Goal: Transaction & Acquisition: Subscribe to service/newsletter

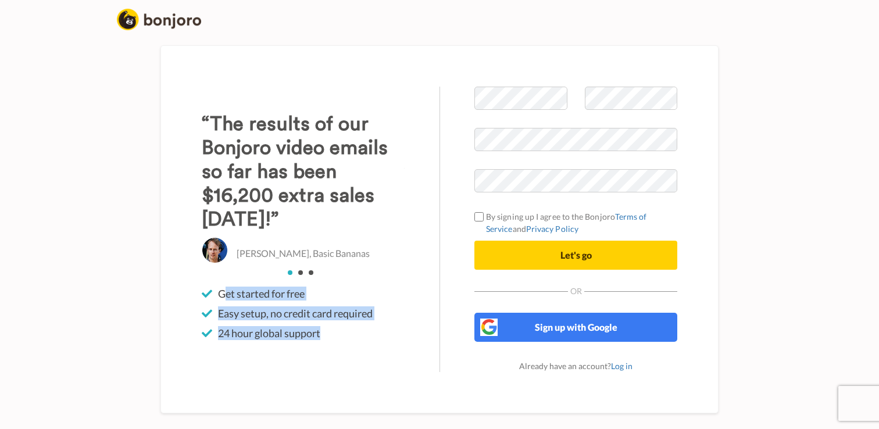
drag, startPoint x: 227, startPoint y: 294, endPoint x: 342, endPoint y: 331, distance: 121.0
click at [342, 331] on ul "Get started for free Easy setup, no credit card required 24 hour global support" at bounding box center [303, 313] width 203 height 53
click at [342, 331] on li "24 hour global support" at bounding box center [303, 333] width 203 height 14
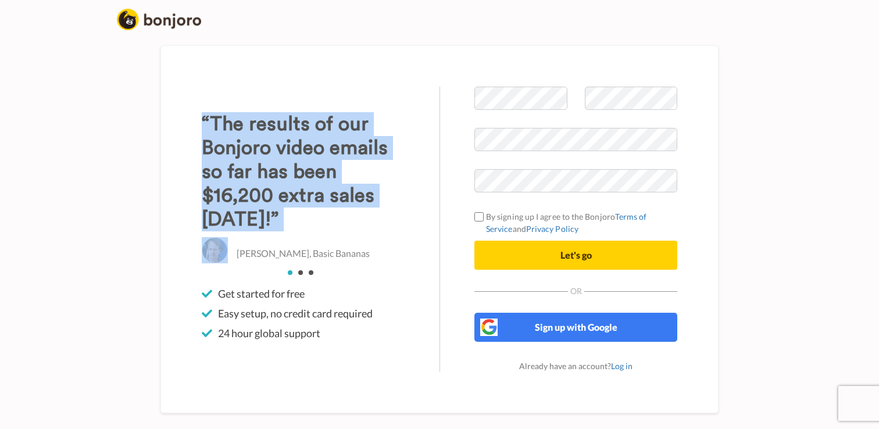
drag, startPoint x: 199, startPoint y: 118, endPoint x: 392, endPoint y: 248, distance: 232.4
click at [392, 248] on div "“The results of our Bonjoro video emails so far has been $16,200 extra sales wi…" at bounding box center [303, 229] width 273 height 285
click at [363, 231] on h3 "“The results of our Bonjoro video emails so far has been $16,200 extra sales wi…" at bounding box center [303, 171] width 203 height 119
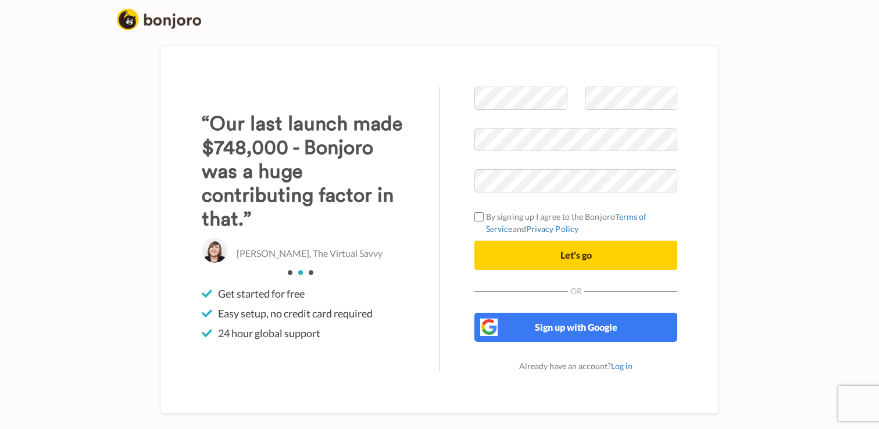
click at [370, 226] on h3 "“Our last launch made $748,000 - Bonjoro was a huge contributing factor in that…" at bounding box center [303, 171] width 203 height 119
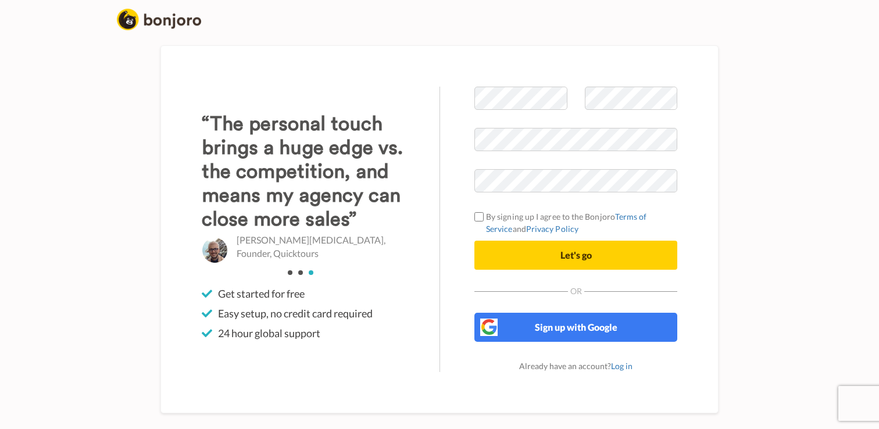
click at [367, 222] on h3 "“The personal touch brings a huge edge vs. the competition, and means my agency…" at bounding box center [303, 171] width 203 height 119
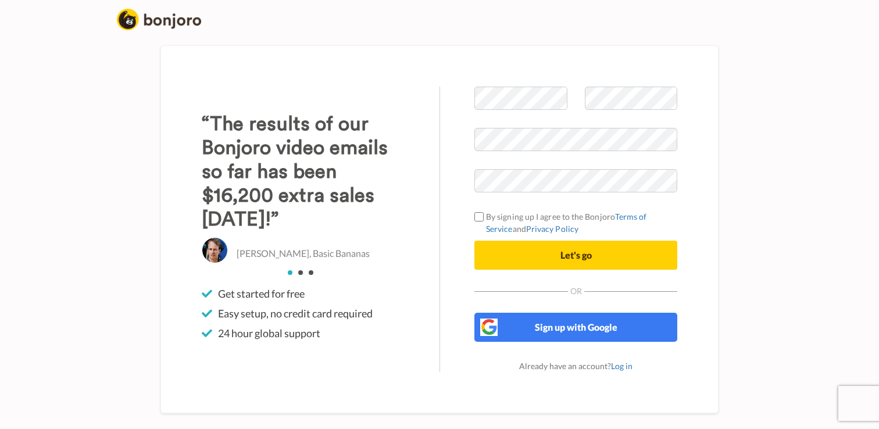
click at [367, 222] on h3 "“The results of our Bonjoro video emails so far has been $16,200 extra sales wi…" at bounding box center [303, 171] width 203 height 119
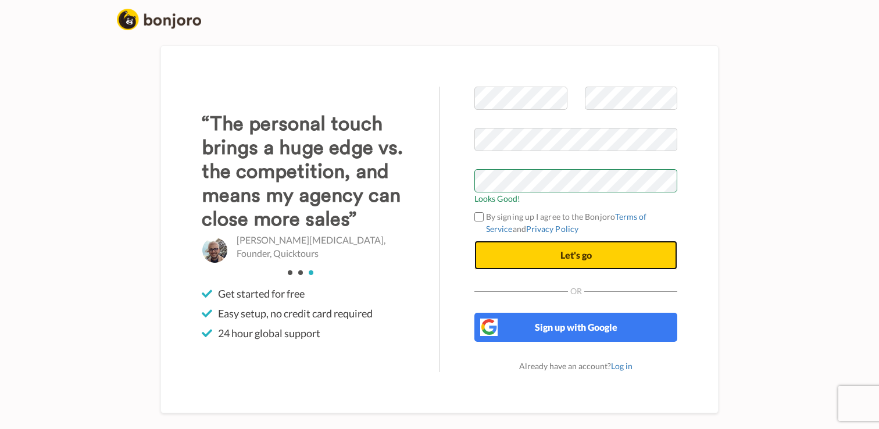
click at [570, 262] on button "Let's go" at bounding box center [575, 255] width 203 height 29
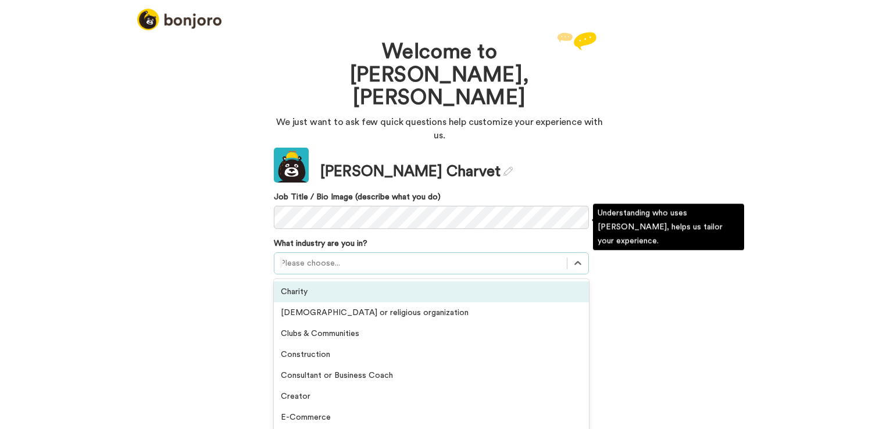
click at [346, 256] on div at bounding box center [420, 263] width 281 height 14
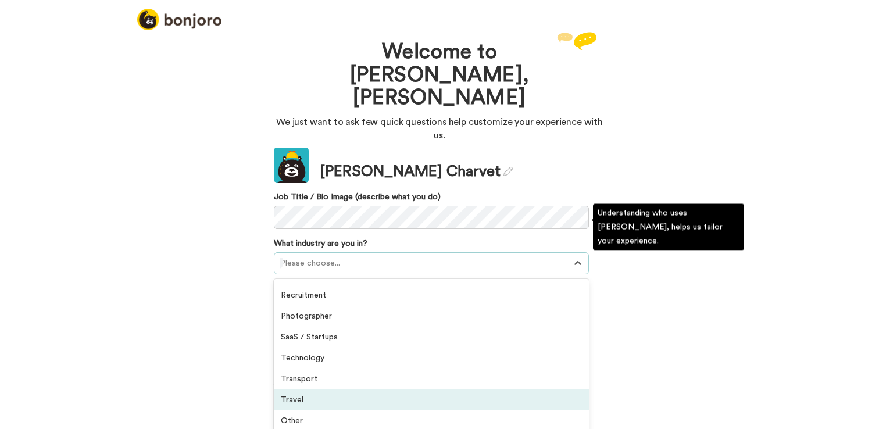
scroll to position [270, 0]
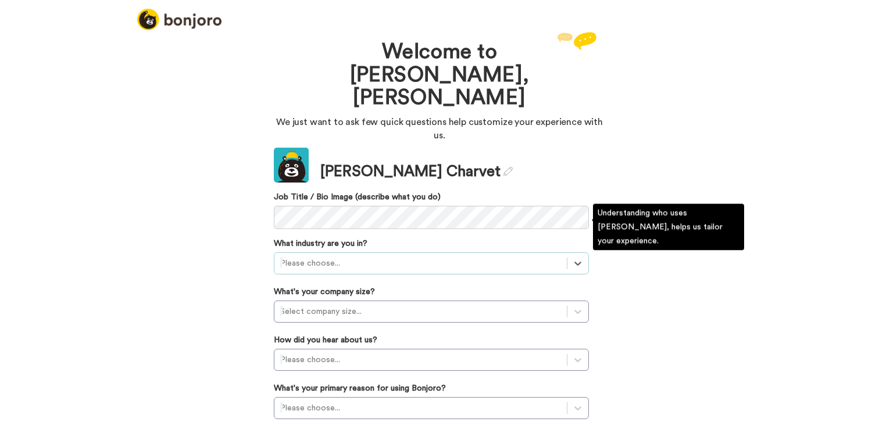
click at [341, 256] on div at bounding box center [420, 263] width 281 height 14
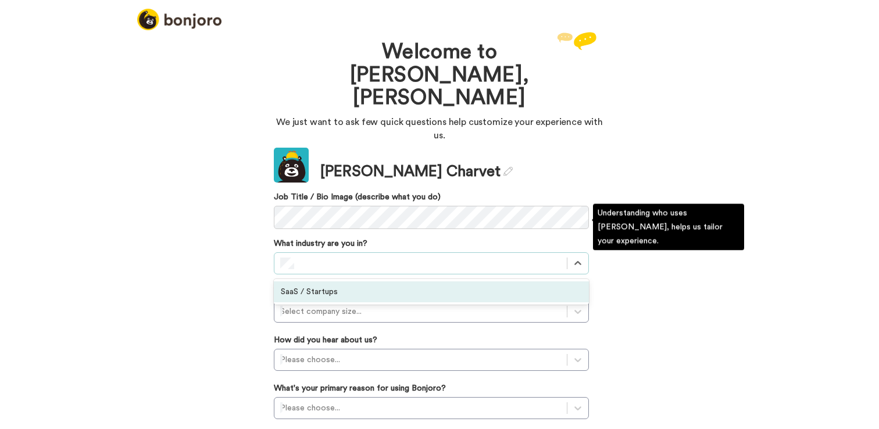
click at [347, 281] on div "SaaS / Startups" at bounding box center [431, 291] width 315 height 21
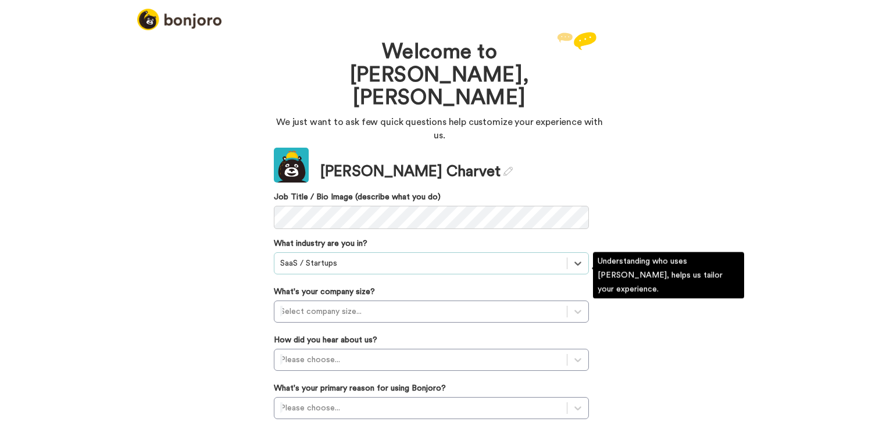
click at [346, 256] on div at bounding box center [420, 263] width 281 height 14
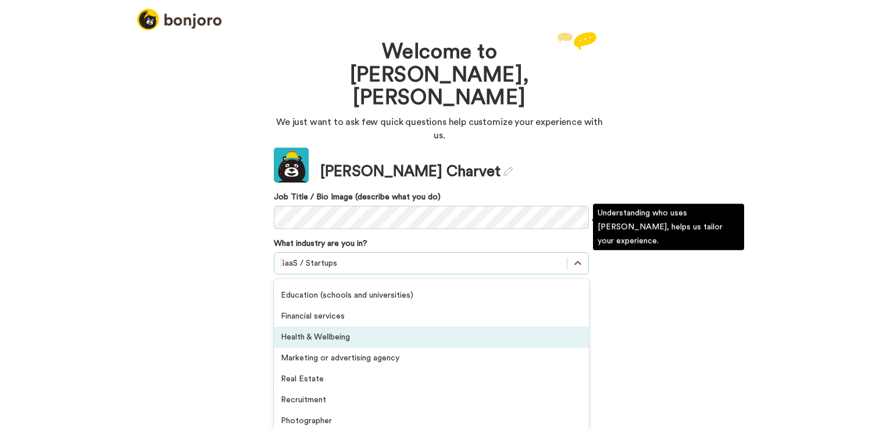
scroll to position [176, 0]
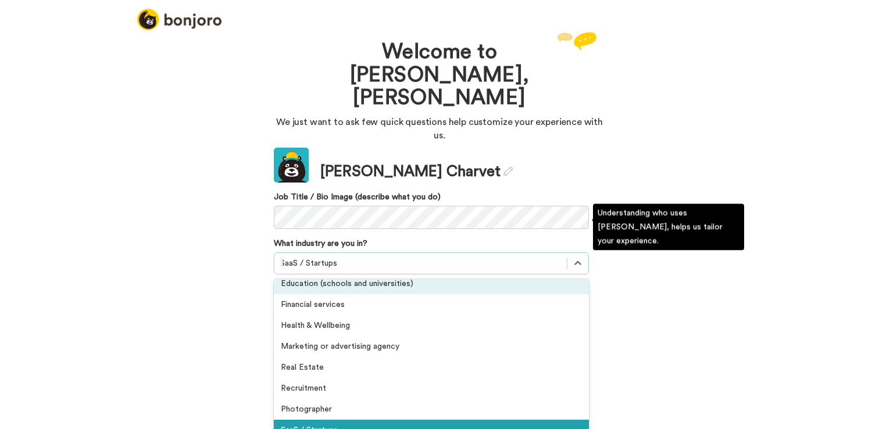
click at [197, 277] on div "Welcome to Bonjoro, Gabrielle We just want to ask few quick questions help cust…" at bounding box center [439, 229] width 879 height 400
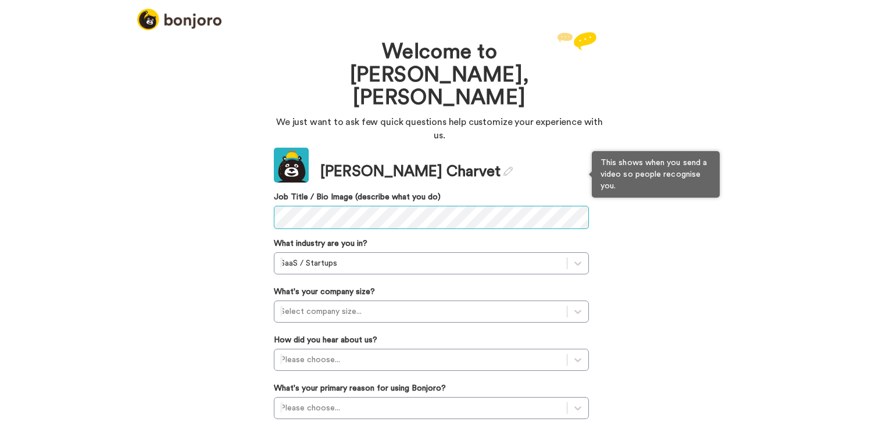
click at [206, 160] on div "Welcome to Bonjoro, Gabrielle We just want to ask few quick questions help cust…" at bounding box center [439, 229] width 879 height 400
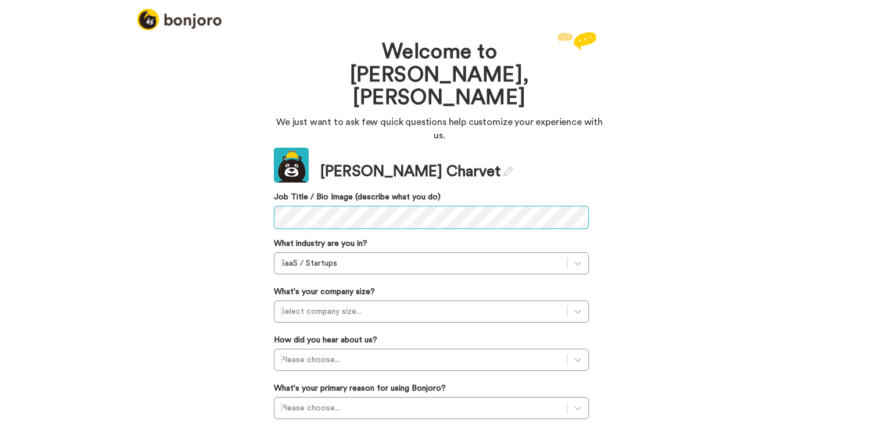
scroll to position [22, 0]
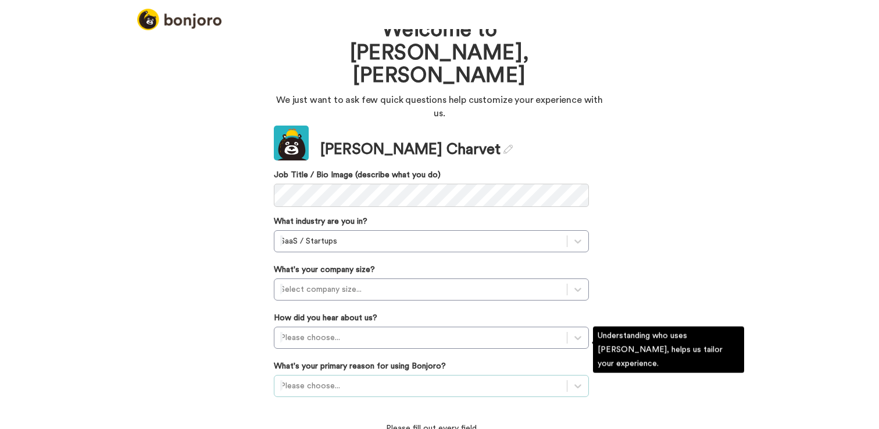
click at [380, 375] on div "Please choose..." at bounding box center [431, 386] width 315 height 22
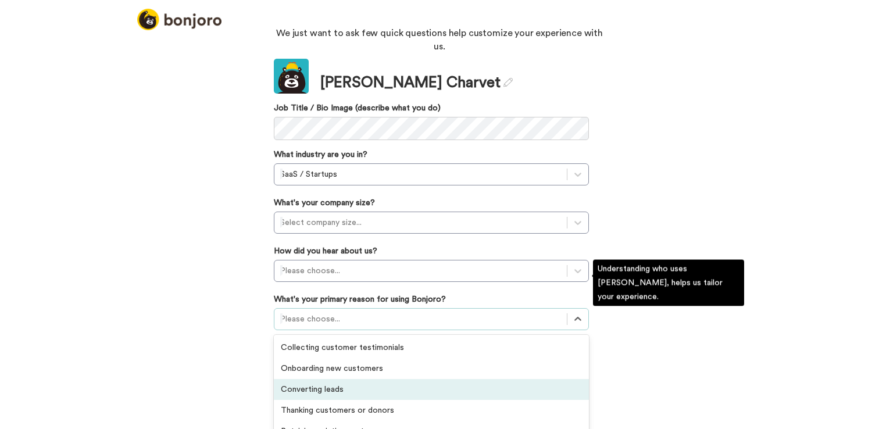
click at [364, 379] on div "Converting leads" at bounding box center [431, 389] width 315 height 21
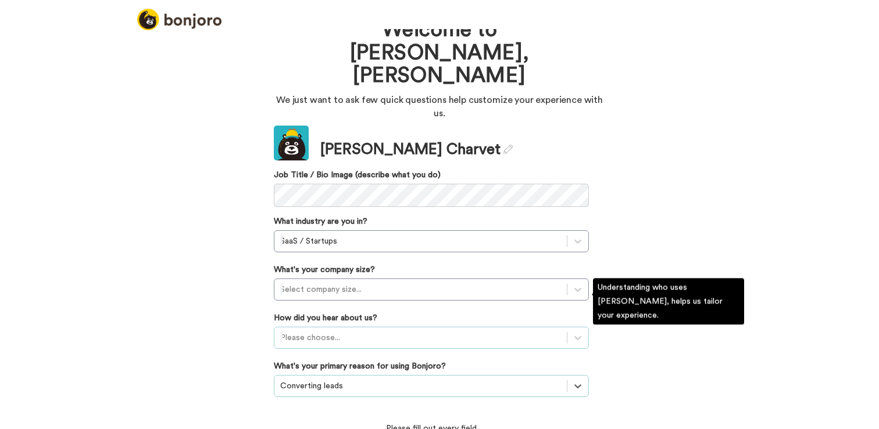
click at [326, 327] on div "Please choose..." at bounding box center [431, 338] width 315 height 22
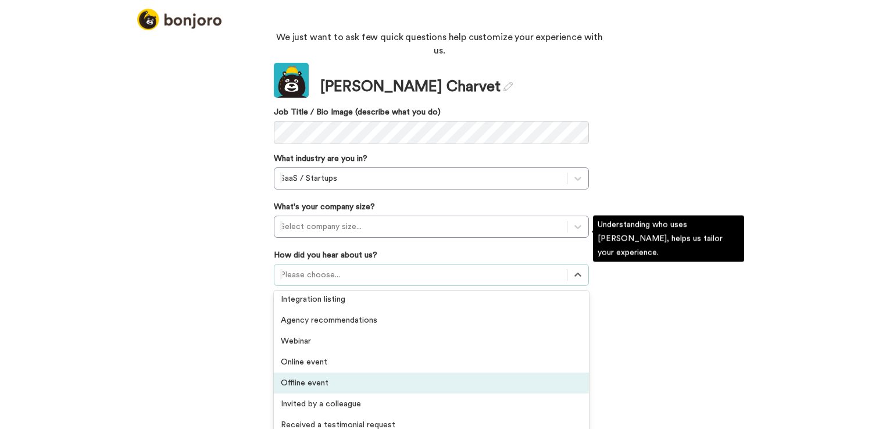
scroll to position [249, 0]
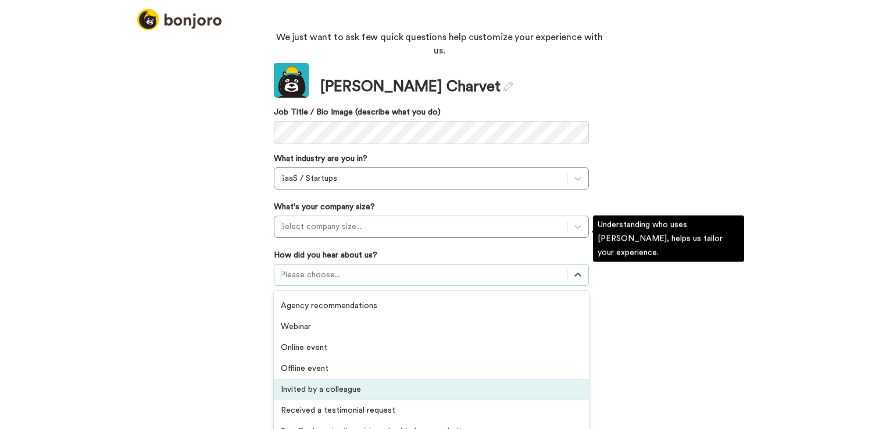
click at [348, 379] on div "Invited by a colleague" at bounding box center [431, 389] width 315 height 21
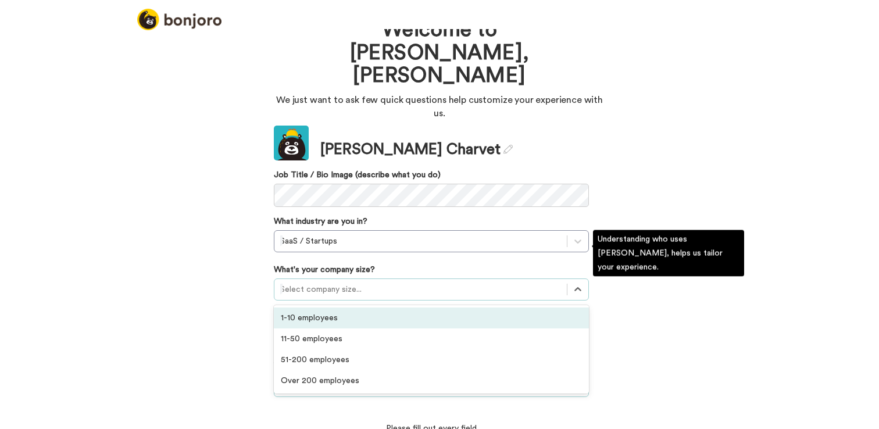
click at [314, 283] on div at bounding box center [420, 290] width 281 height 14
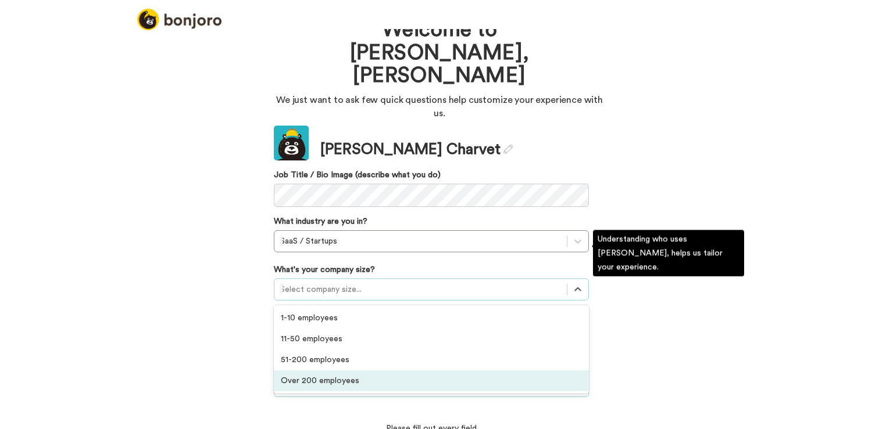
click at [330, 370] on div "Over 200 employees" at bounding box center [431, 380] width 315 height 21
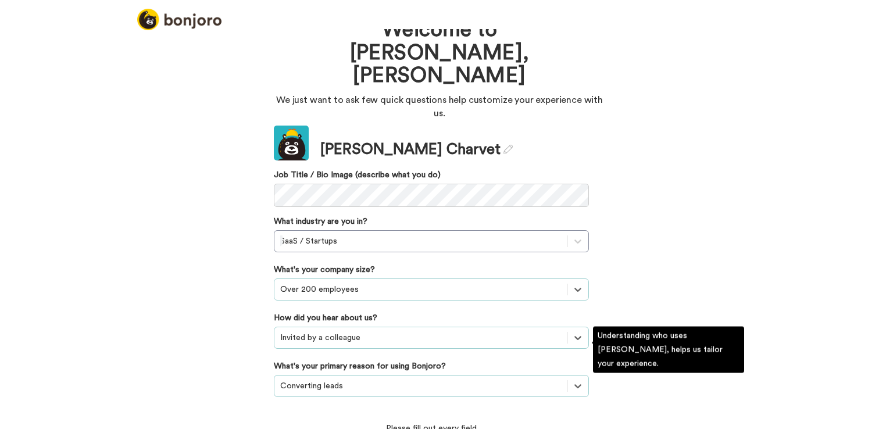
click at [228, 283] on div "Welcome to Bonjoro, Gabrielle We just want to ask few quick questions help cust…" at bounding box center [439, 229] width 879 height 400
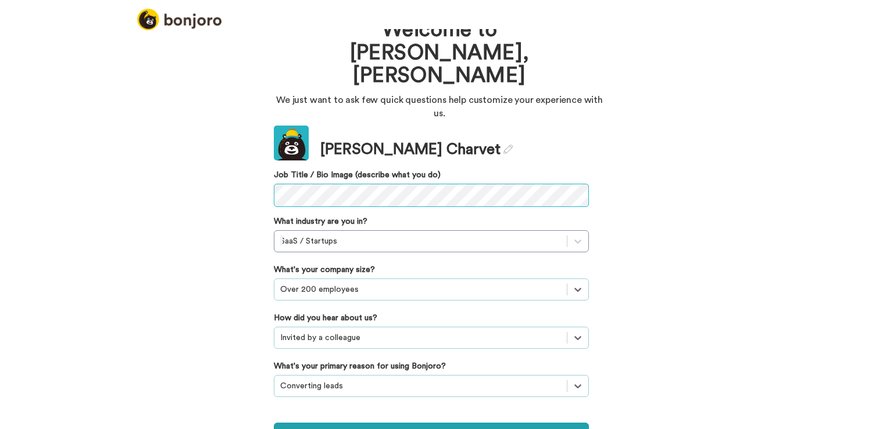
scroll to position [5, 0]
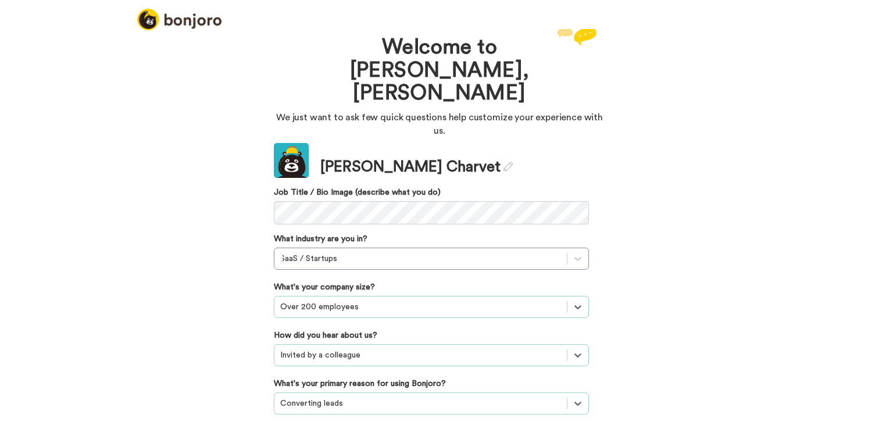
click at [213, 185] on div "Welcome to Bonjoro, Gabrielle We just want to ask few quick questions help cust…" at bounding box center [439, 229] width 879 height 400
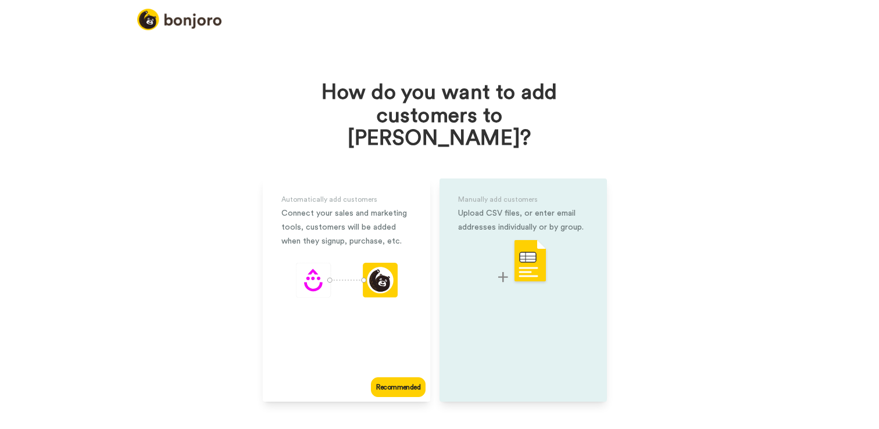
click at [503, 249] on img at bounding box center [523, 262] width 50 height 46
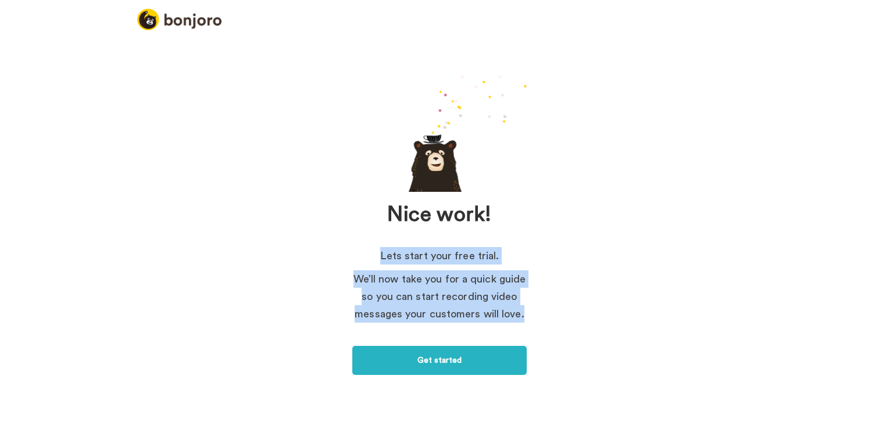
drag, startPoint x: 381, startPoint y: 254, endPoint x: 530, endPoint y: 316, distance: 161.1
click at [530, 316] on div "Nice work! Lets start your free trial. We’ll now take you for a quick guide so …" at bounding box center [439, 235] width 879 height 413
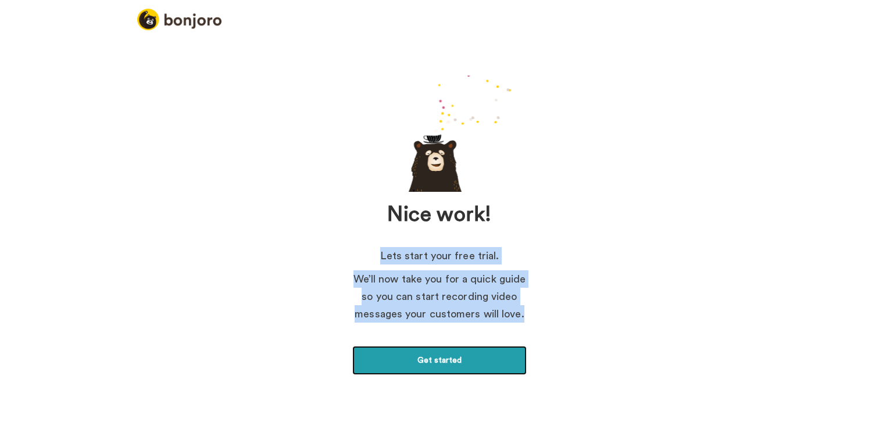
click at [473, 358] on link "Get started" at bounding box center [439, 360] width 174 height 29
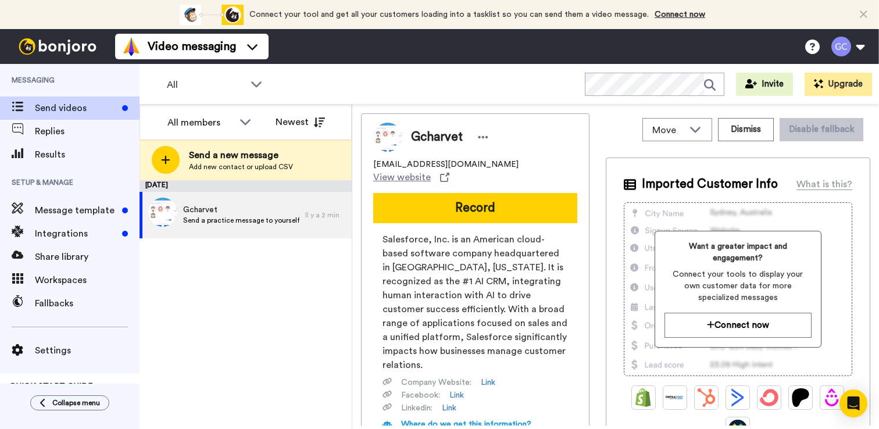
scroll to position [16, 0]
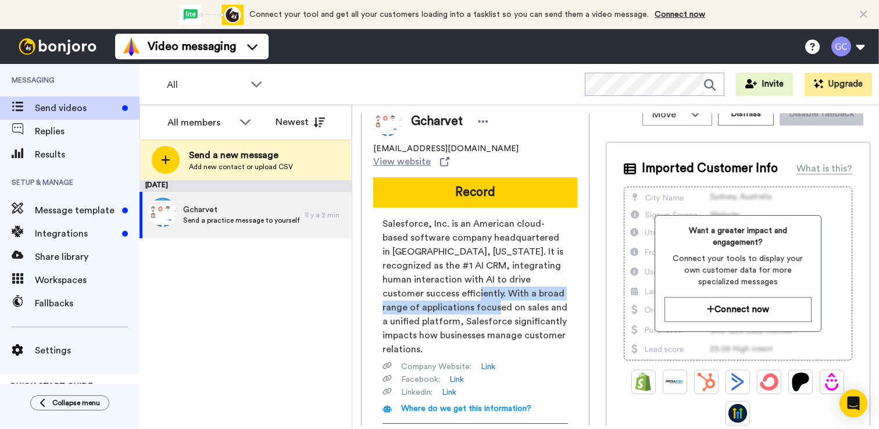
drag, startPoint x: 417, startPoint y: 284, endPoint x: 478, endPoint y: 295, distance: 61.5
click at [478, 295] on span "Salesforce, Inc. is an American cloud-based software company headquartered in S…" at bounding box center [475, 287] width 185 height 140
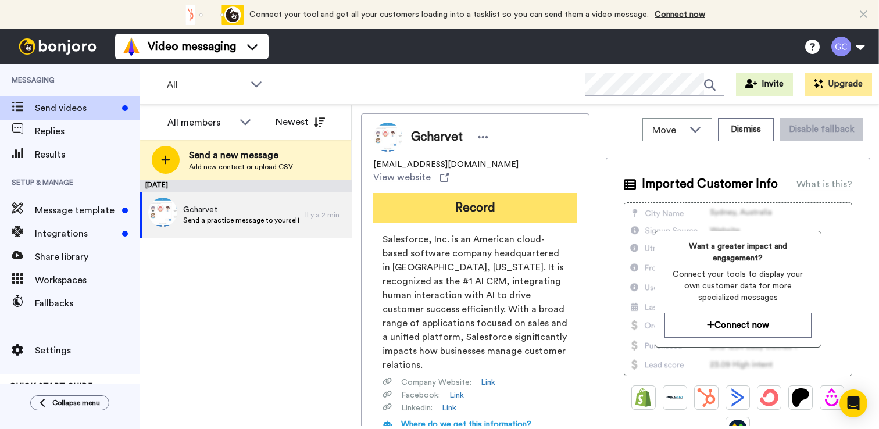
scroll to position [1, 0]
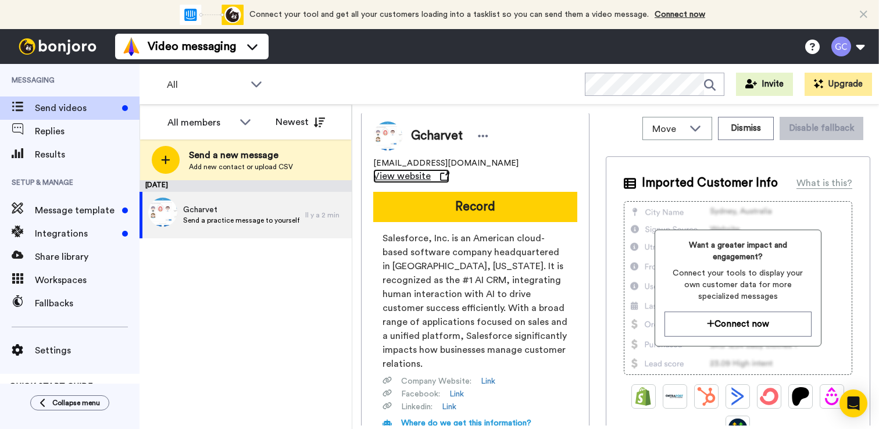
click at [431, 169] on span "View website" at bounding box center [402, 176] width 58 height 14
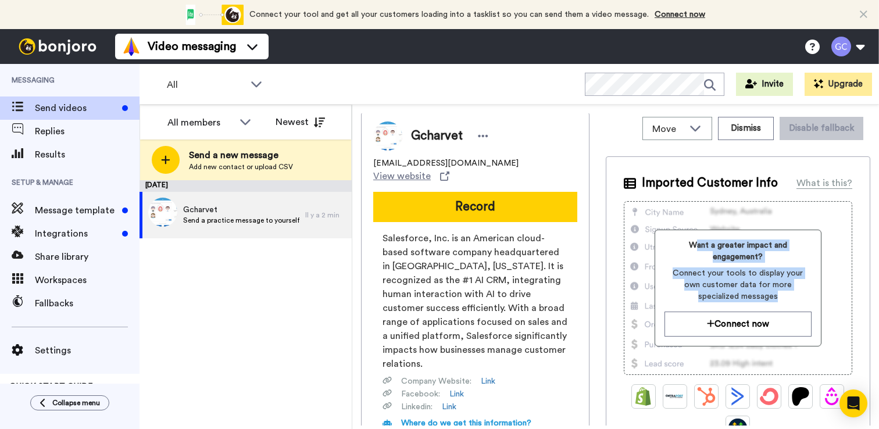
drag, startPoint x: 695, startPoint y: 245, endPoint x: 764, endPoint y: 291, distance: 82.6
click at [764, 291] on div "Want a greater impact and engagement? Connect your tools to display your own cu…" at bounding box center [739, 271] width 148 height 63
click at [764, 291] on span "Connect your tools to display your own customer data for more specialized messa…" at bounding box center [739, 284] width 148 height 35
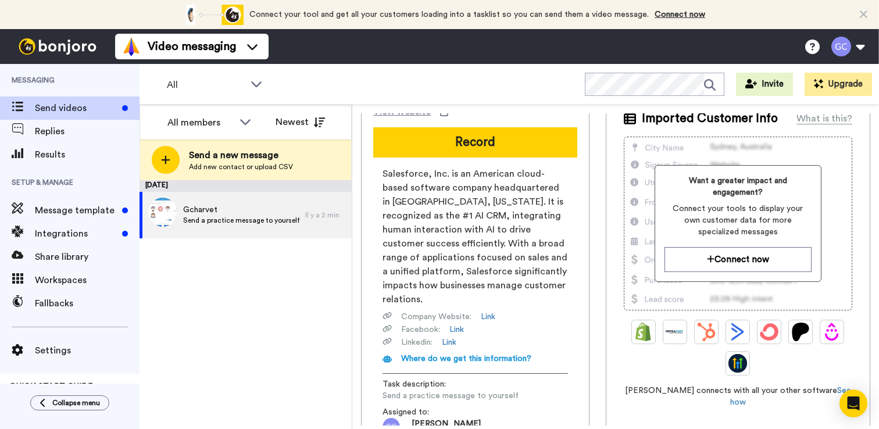
scroll to position [60, 0]
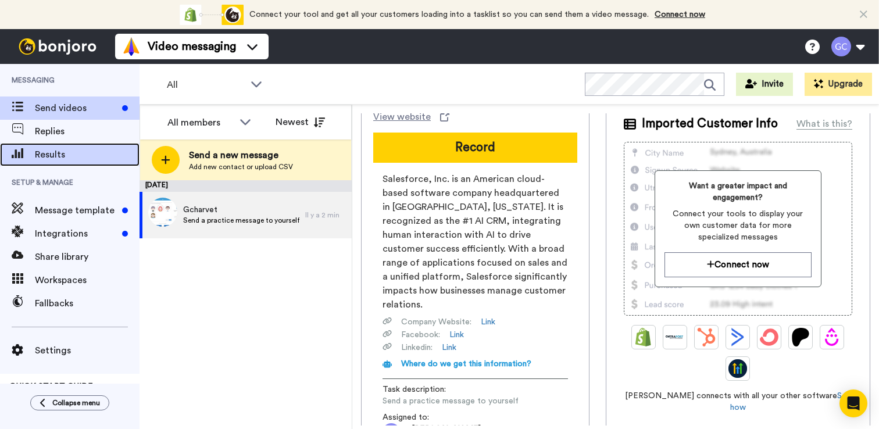
click at [85, 156] on span "Results" at bounding box center [87, 155] width 105 height 14
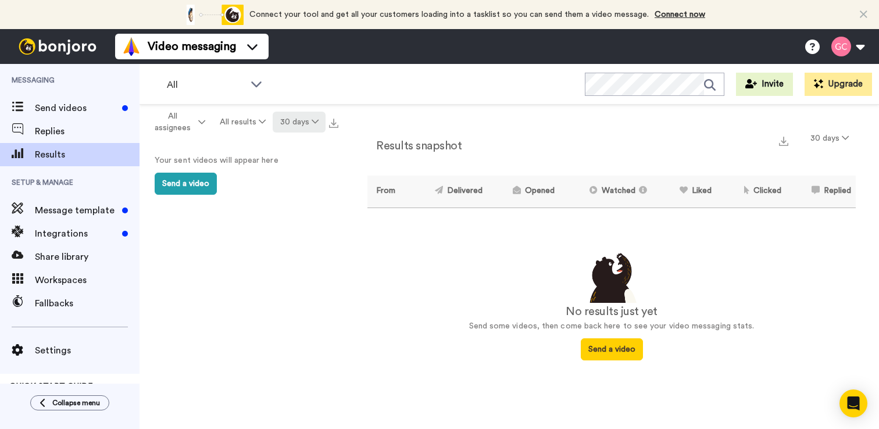
click at [306, 124] on button "30 days" at bounding box center [299, 122] width 53 height 21
click at [233, 230] on div "All assignees All results 30 days Your sent videos will appear here Send a video" at bounding box center [242, 287] width 205 height 365
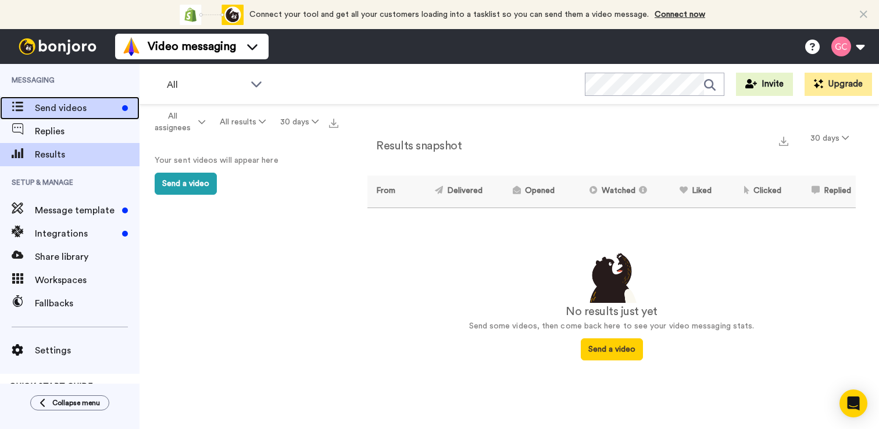
click at [66, 112] on span "Send videos" at bounding box center [76, 108] width 83 height 14
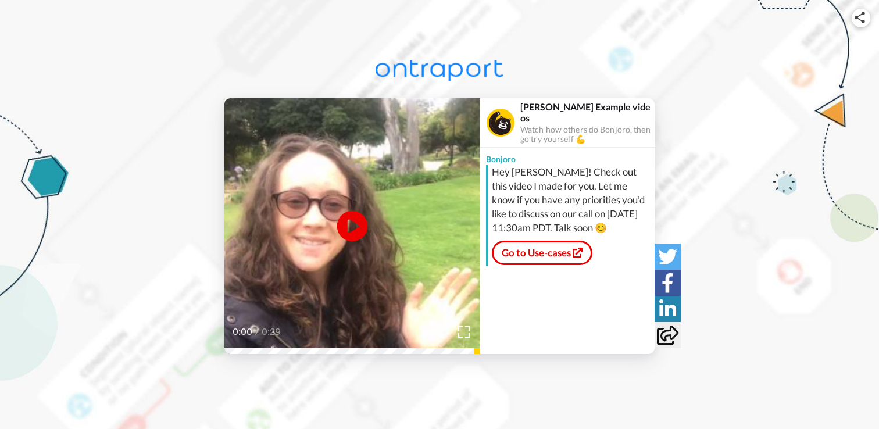
click at [356, 223] on icon at bounding box center [352, 226] width 31 height 31
click at [560, 250] on link "Go to Use-cases" at bounding box center [542, 253] width 101 height 24
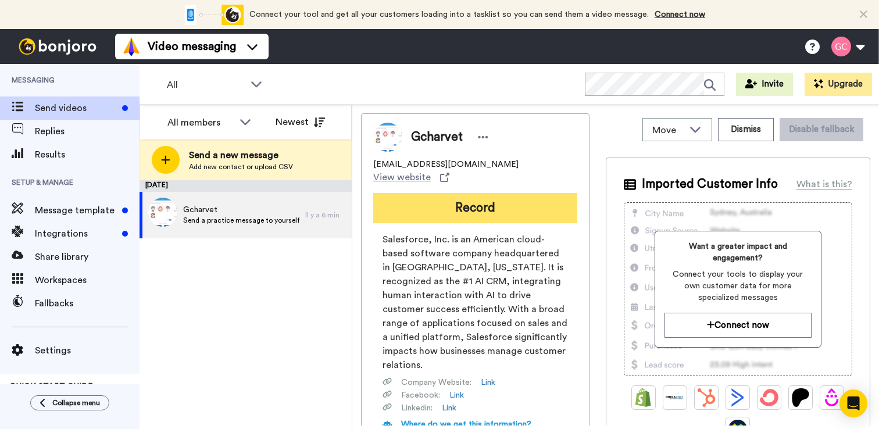
click at [505, 201] on button "Record" at bounding box center [475, 208] width 204 height 30
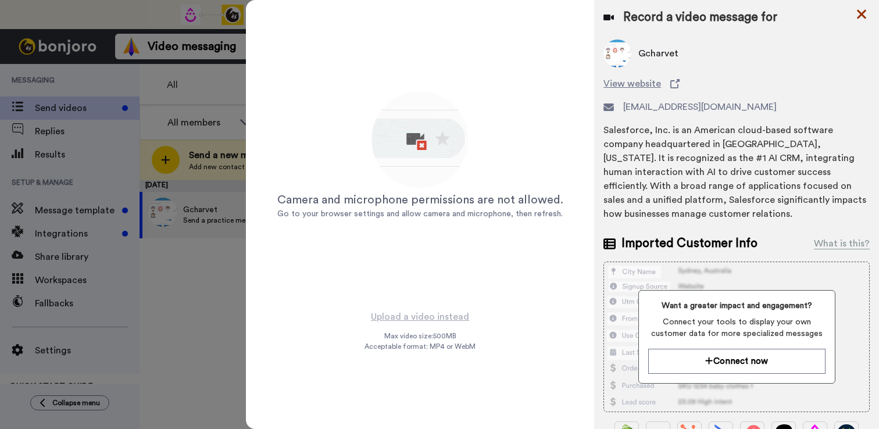
click at [861, 13] on icon at bounding box center [861, 14] width 9 height 9
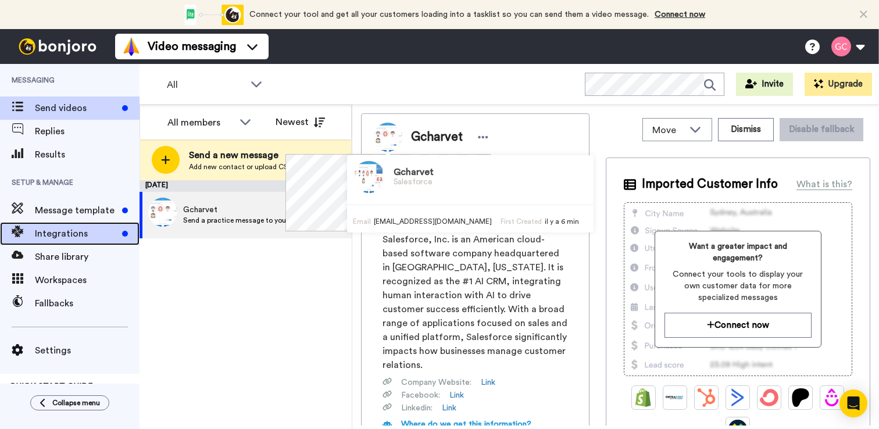
click at [90, 222] on div "Integrations" at bounding box center [70, 233] width 140 height 23
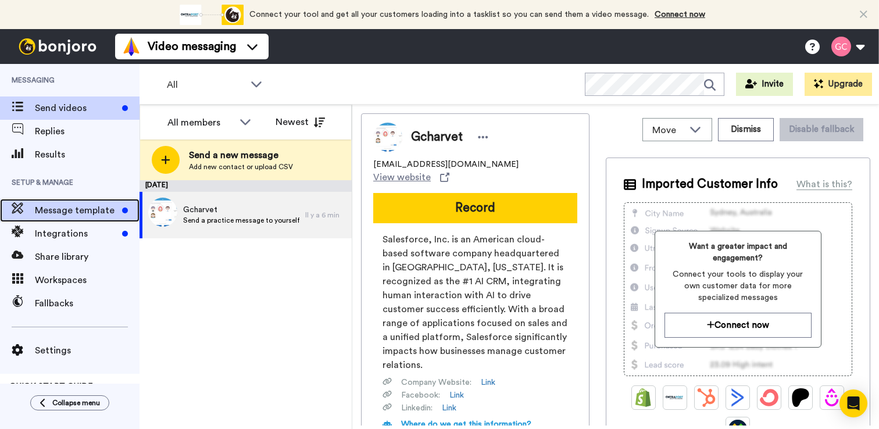
click at [94, 208] on span "Message template" at bounding box center [76, 210] width 83 height 14
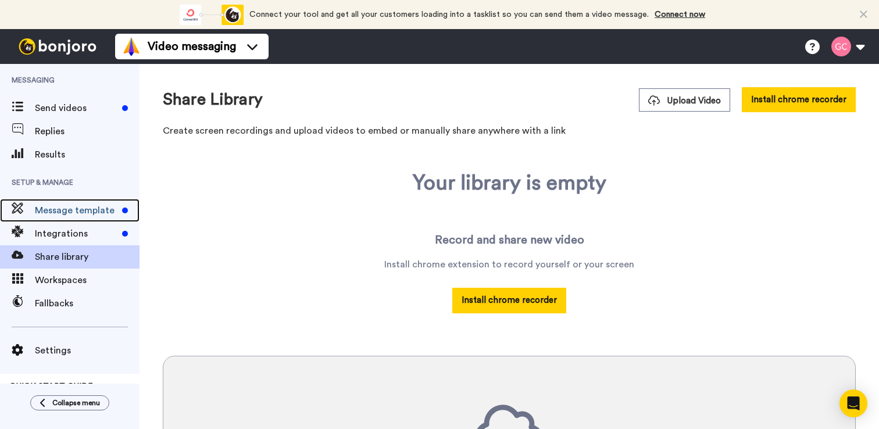
click at [82, 213] on span "Message template" at bounding box center [76, 210] width 83 height 14
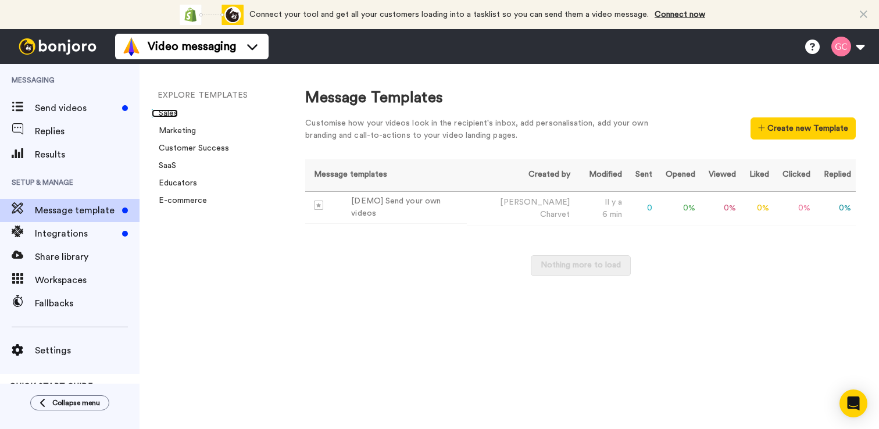
click at [169, 109] on link "Sales" at bounding box center [165, 113] width 26 height 8
